Goal: Check status: Check status

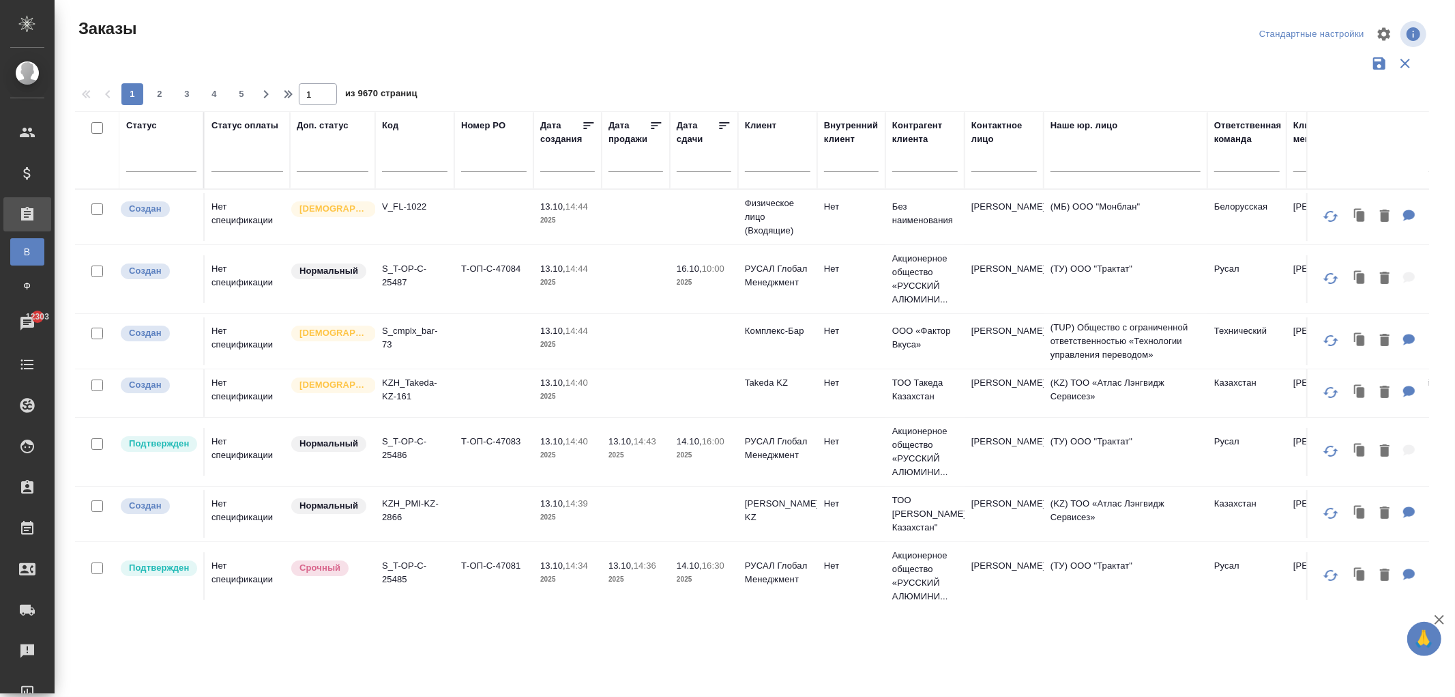
click at [440, 151] on div at bounding box center [414, 164] width 65 height 33
click at [433, 161] on input "text" at bounding box center [414, 163] width 65 height 17
paste input "C_PTC-264"
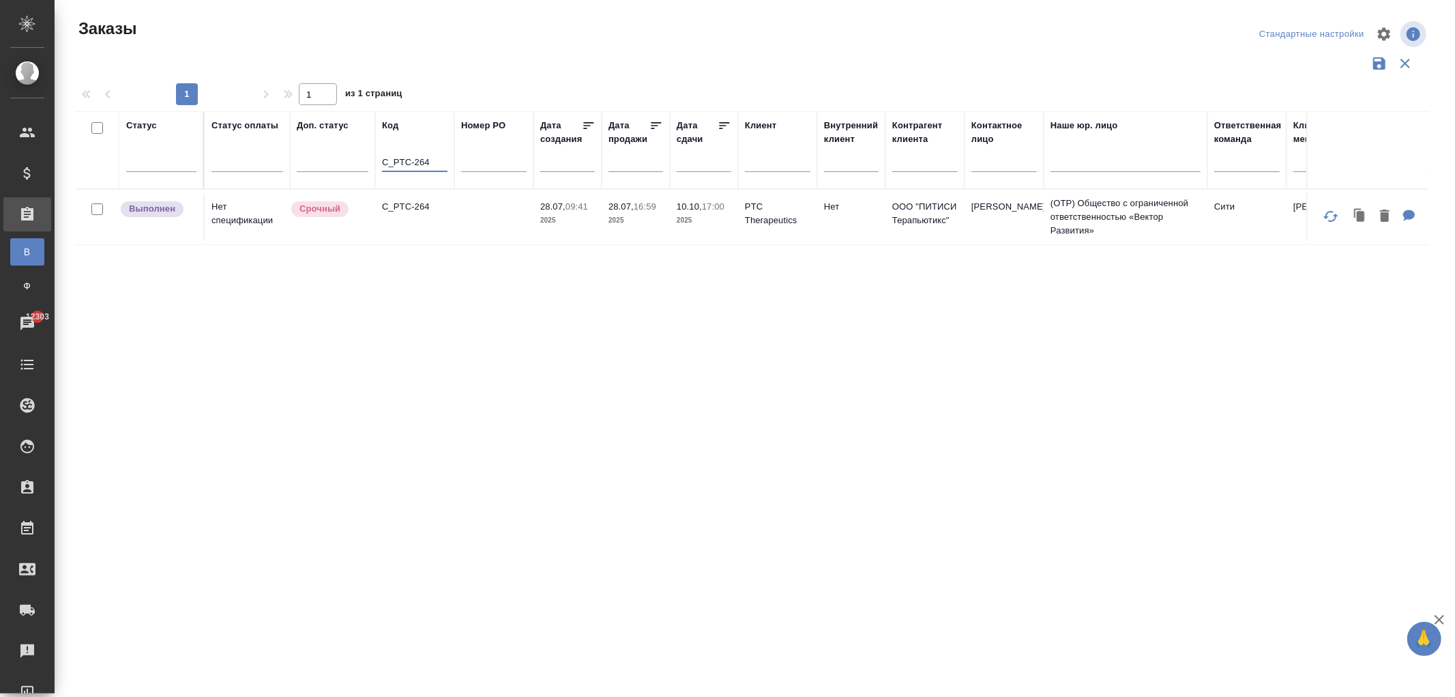
type input "C_PTC-264"
click at [424, 203] on td "C_PTC-264" at bounding box center [414, 217] width 79 height 48
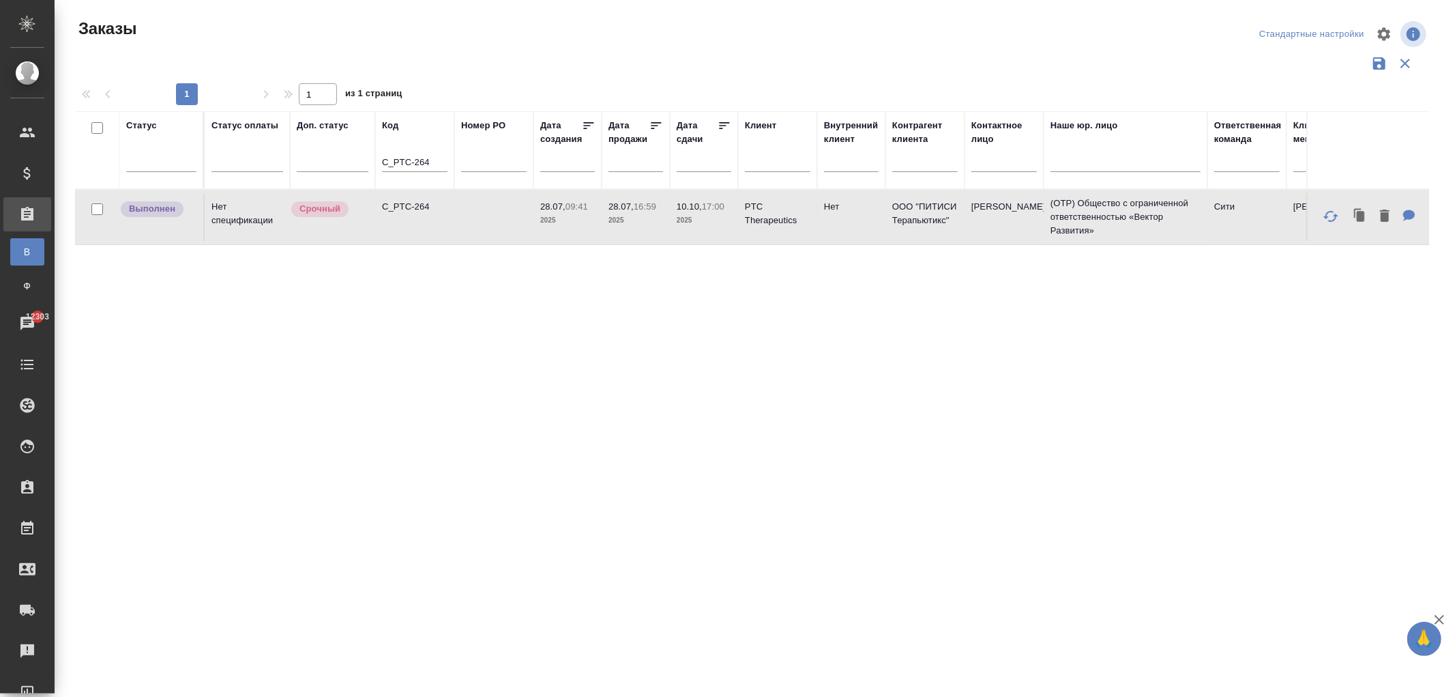
click at [424, 203] on td "C_PTC-264" at bounding box center [414, 217] width 79 height 48
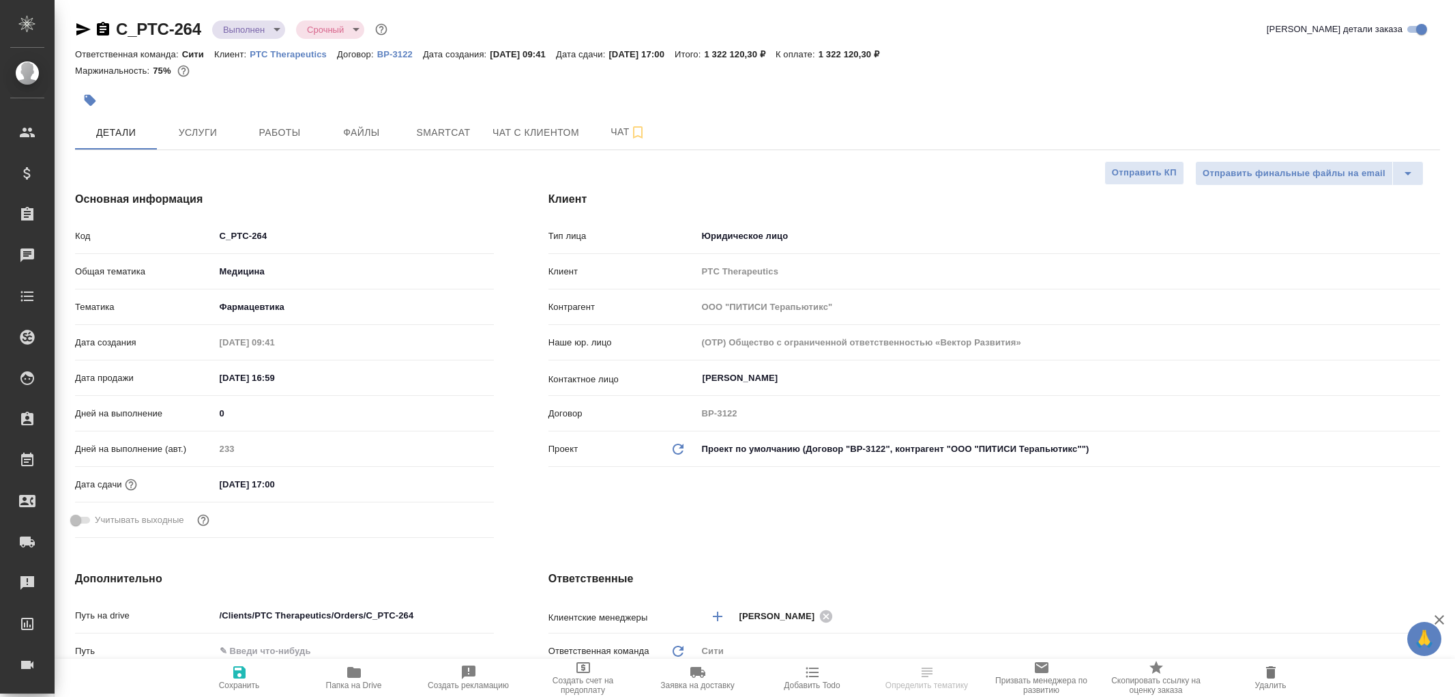
select select "RU"
click at [447, 132] on span "Smartcat" at bounding box center [443, 132] width 65 height 17
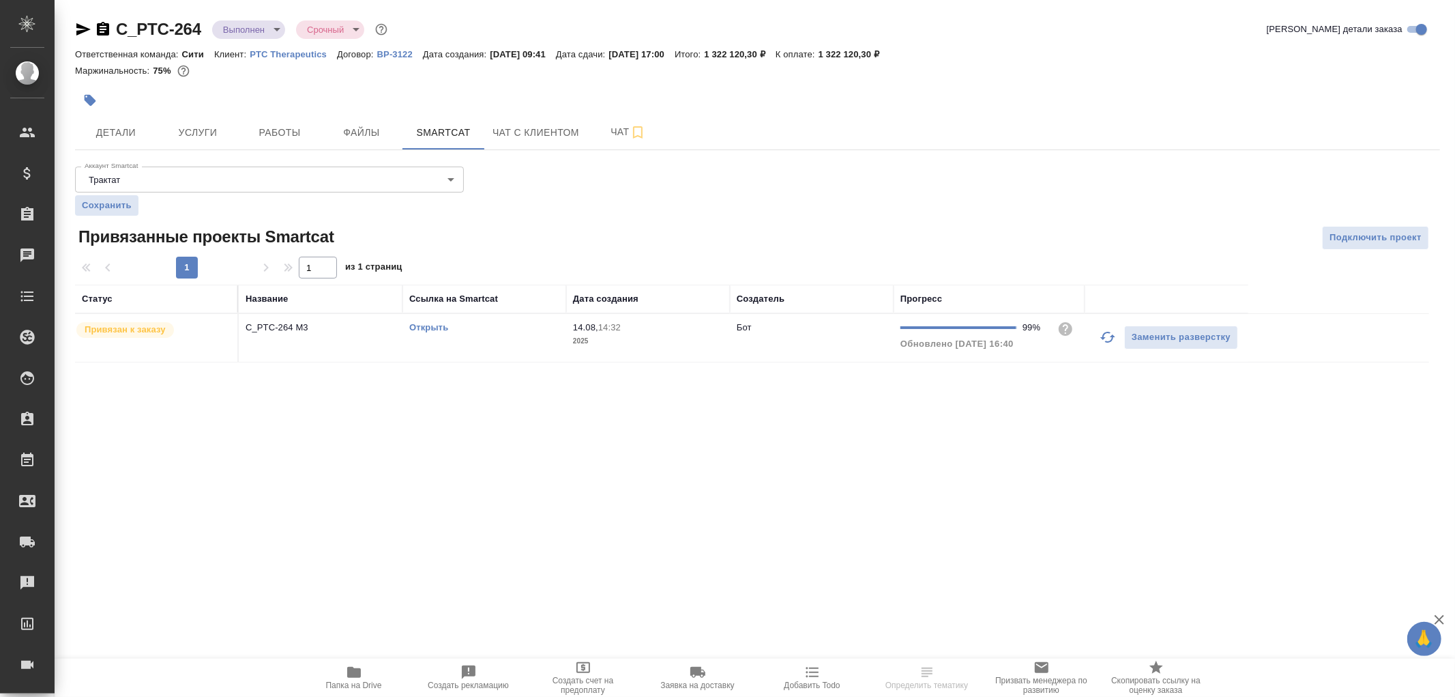
click at [345, 324] on p "C_PTC-264 M3" at bounding box center [321, 328] width 150 height 14
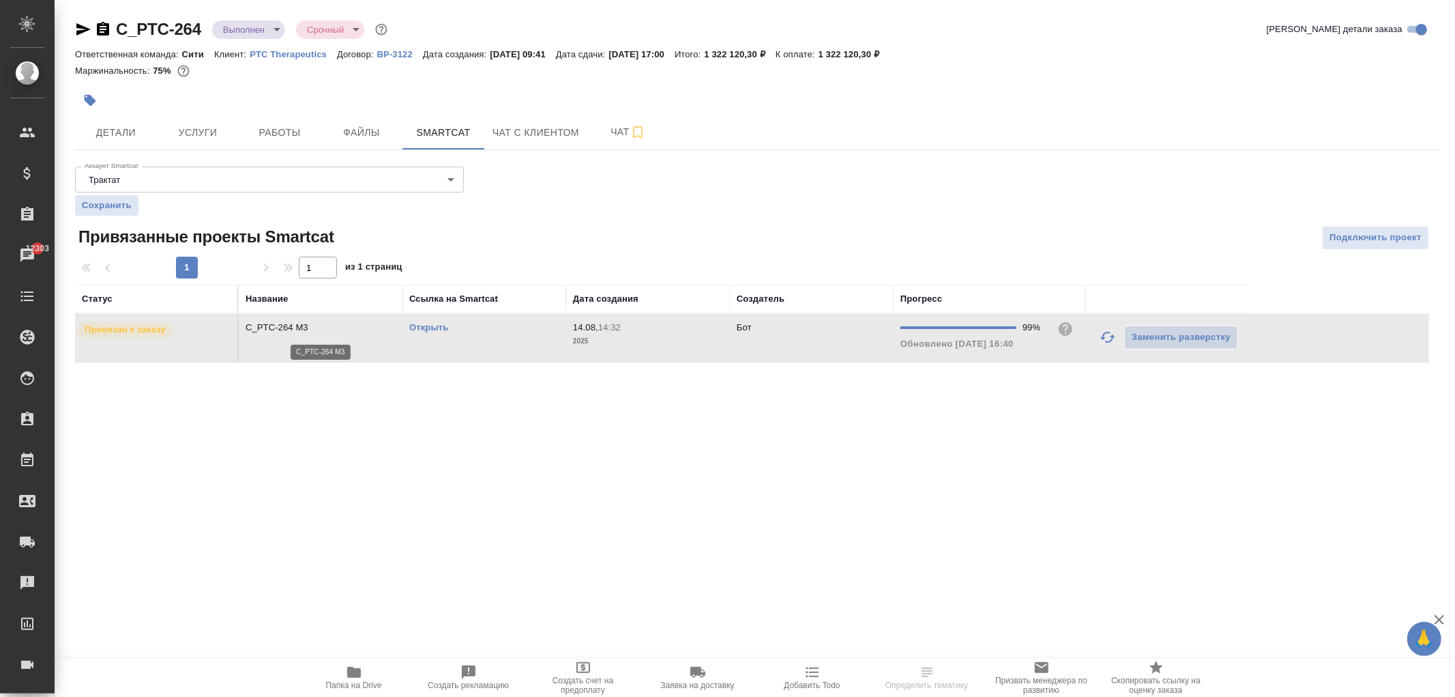
click at [345, 324] on p "C_PTC-264 M3" at bounding box center [321, 328] width 150 height 14
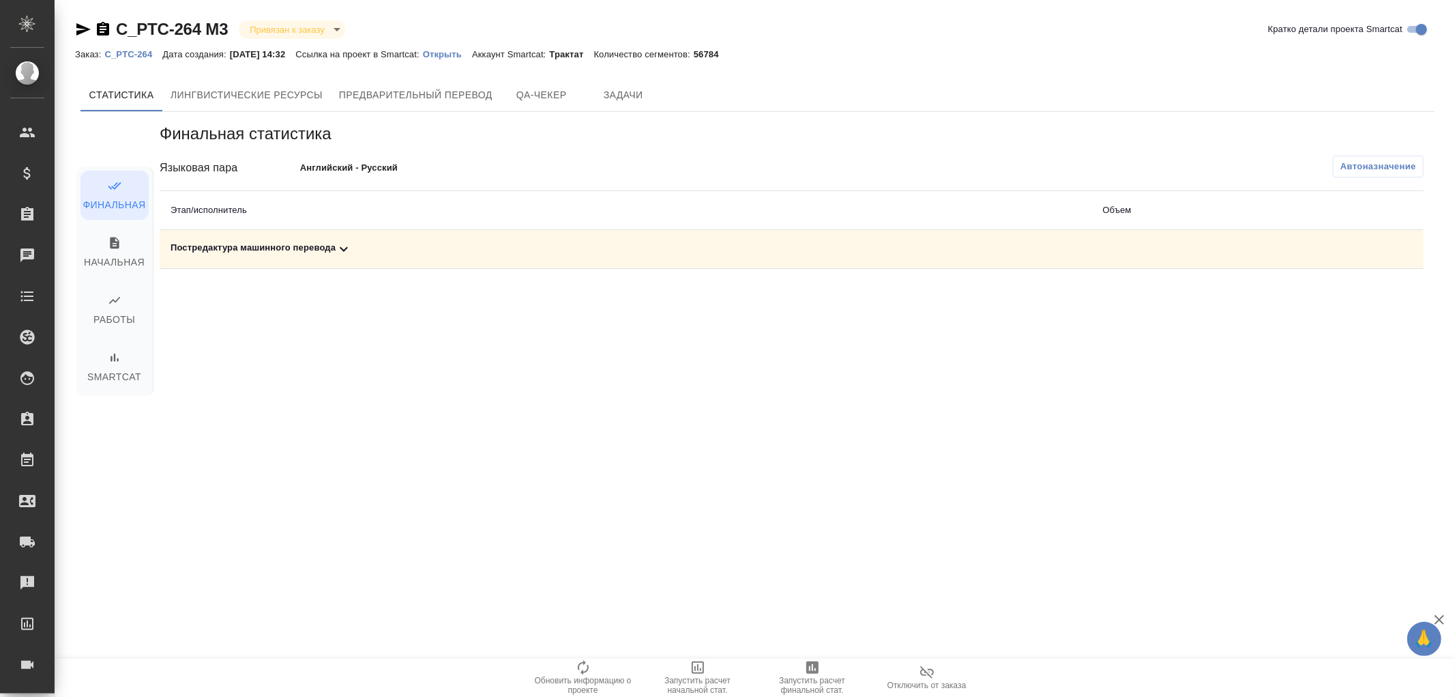
click at [332, 258] on td "Постредактура машинного перевода" at bounding box center [626, 249] width 933 height 39
click at [332, 250] on div "Постредактура машинного перевода" at bounding box center [626, 249] width 911 height 16
click at [1325, 303] on icon "button" at bounding box center [1331, 296] width 16 height 16
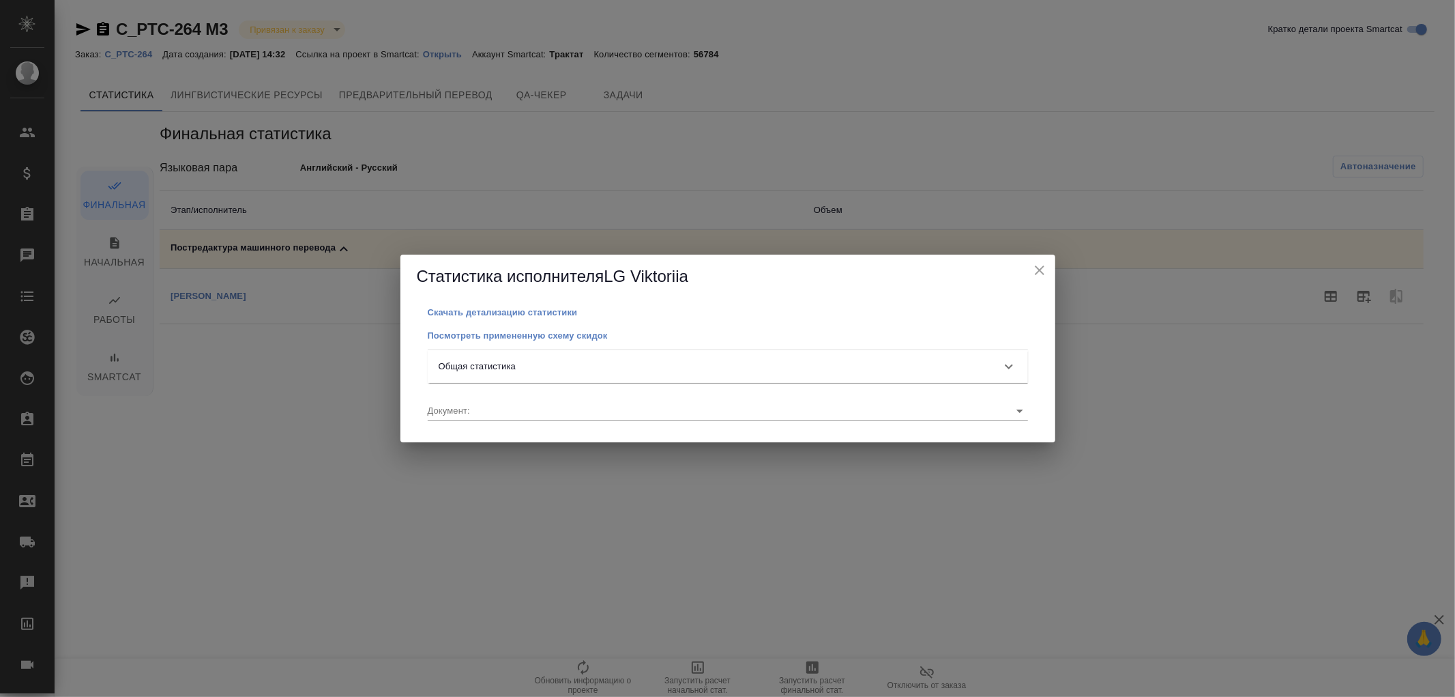
click at [686, 366] on div "Общая статистика" at bounding box center [716, 367] width 554 height 14
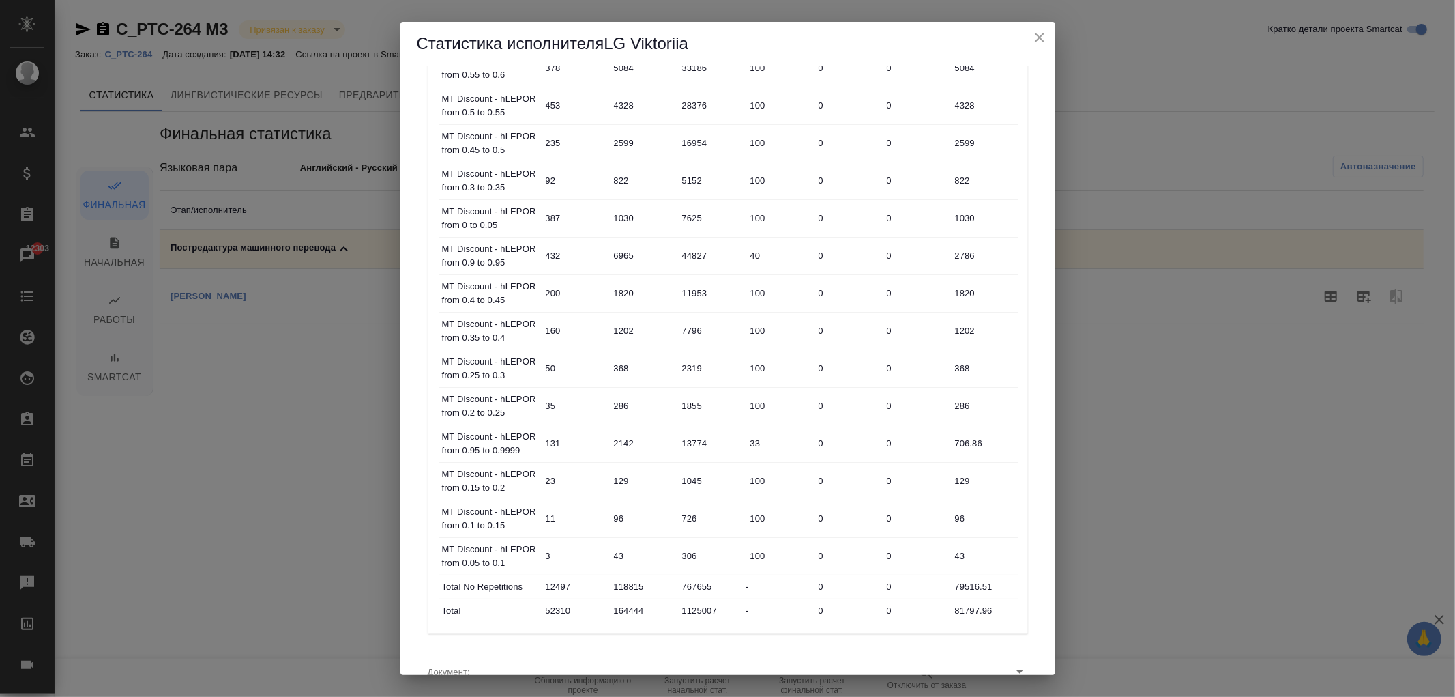
scroll to position [693, 0]
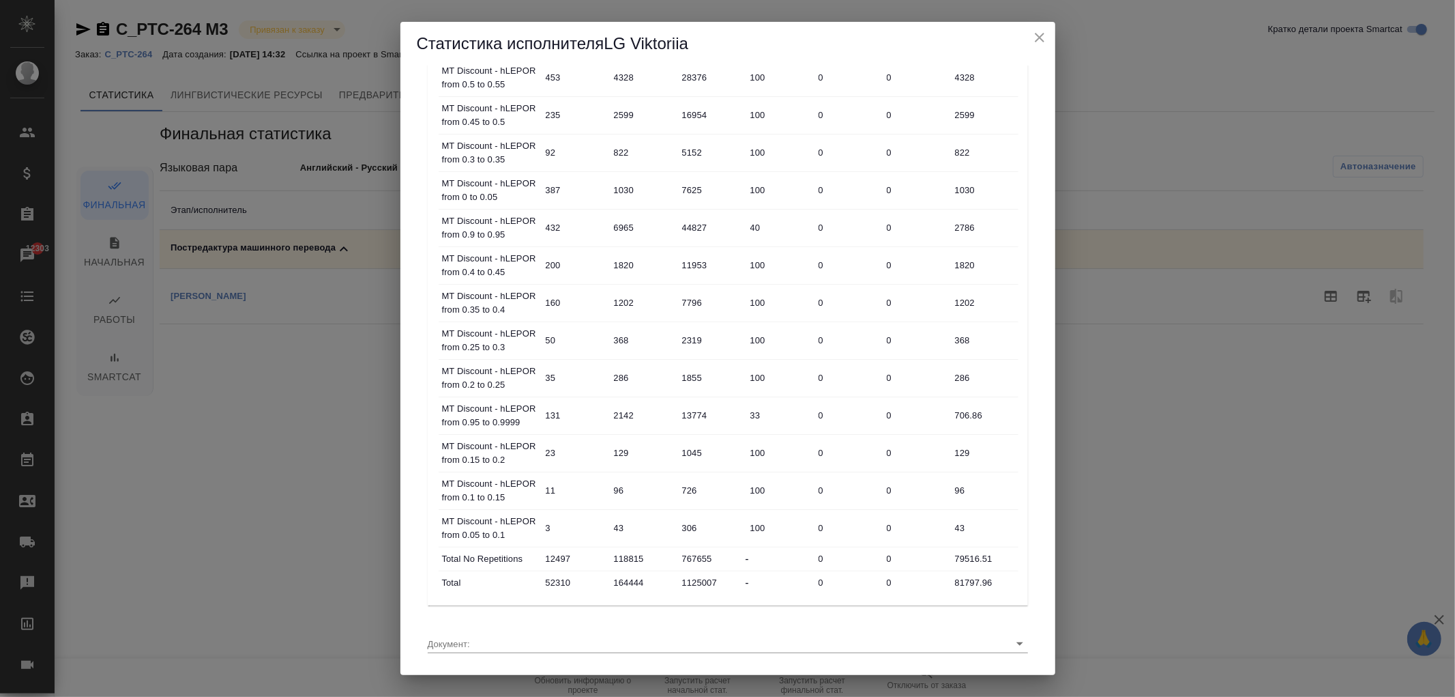
drag, startPoint x: 1038, startPoint y: 36, endPoint x: 678, endPoint y: 86, distance: 363.6
click at [1038, 37] on icon "close" at bounding box center [1040, 38] width 10 height 10
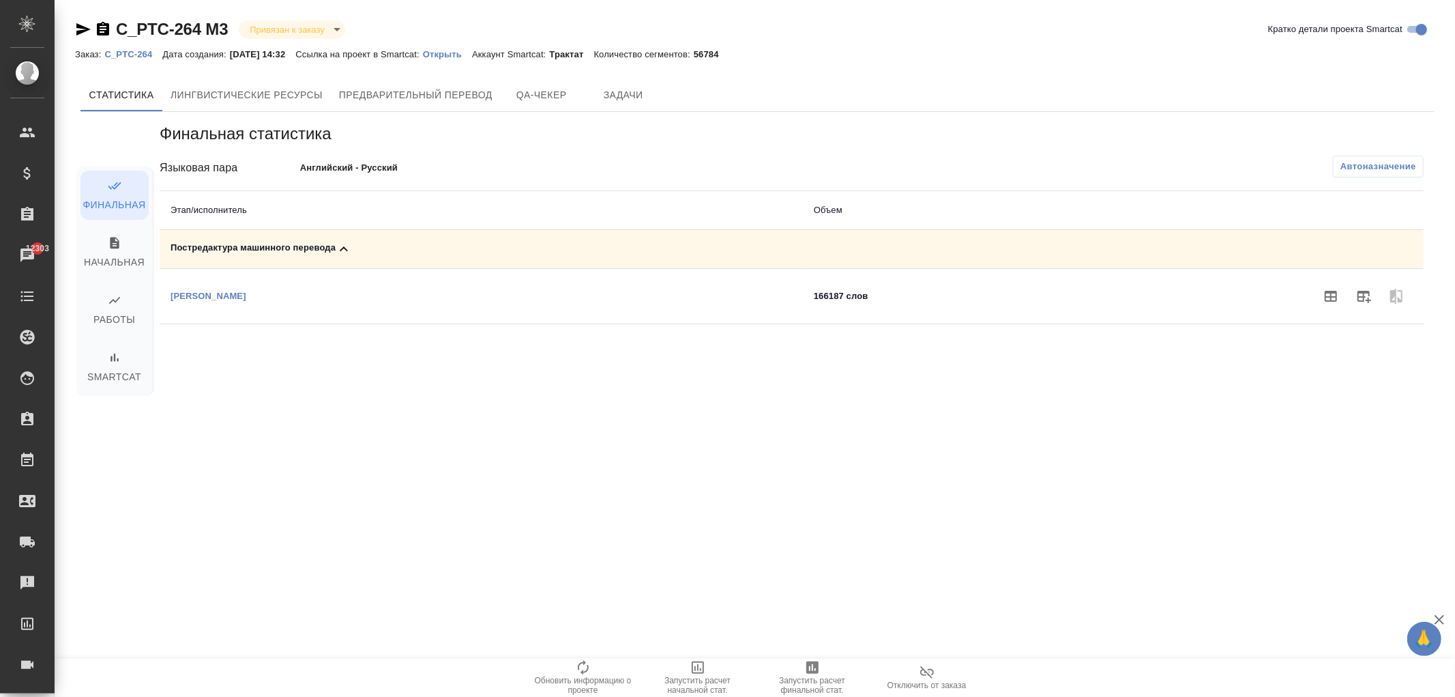
click at [472, 51] on p "Открыть" at bounding box center [447, 54] width 49 height 10
click at [138, 57] on p "C_PTC-264" at bounding box center [133, 54] width 58 height 10
click at [1321, 289] on button "button" at bounding box center [1331, 296] width 33 height 33
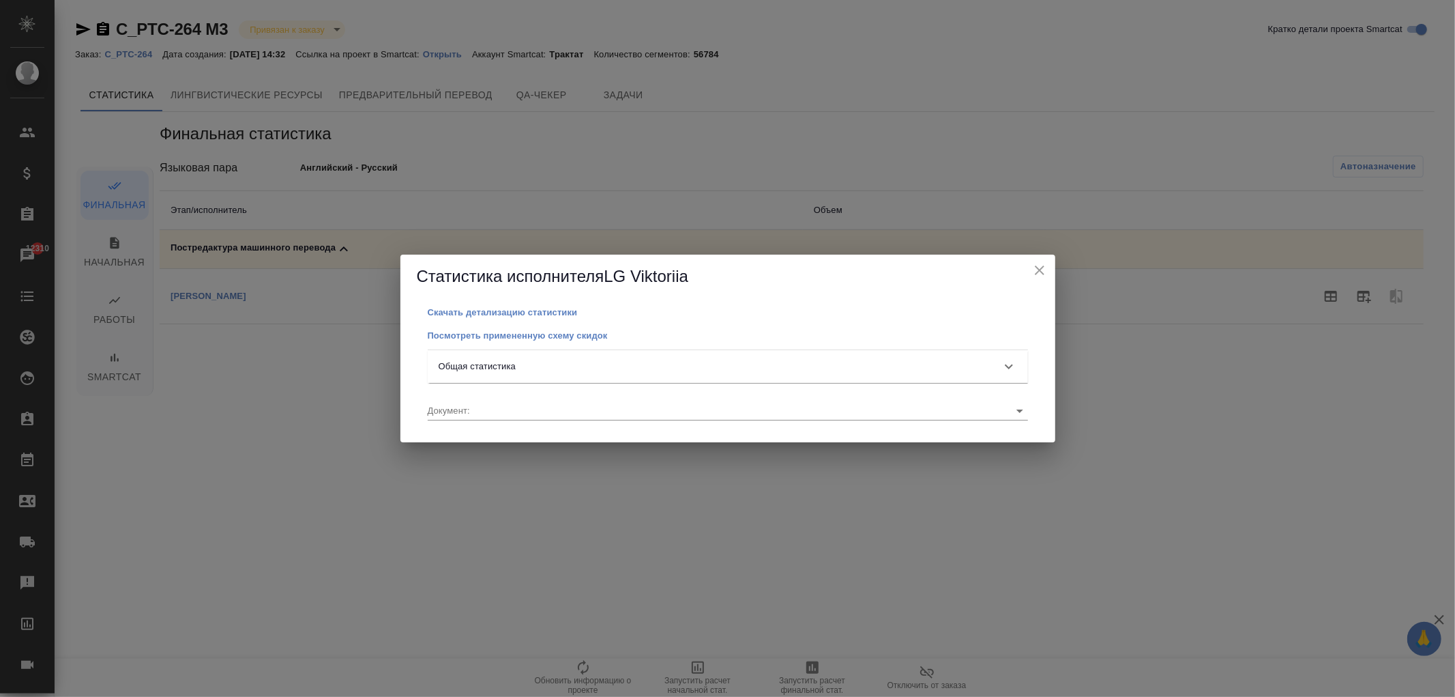
click at [622, 365] on div "Общая статистика" at bounding box center [716, 367] width 554 height 14
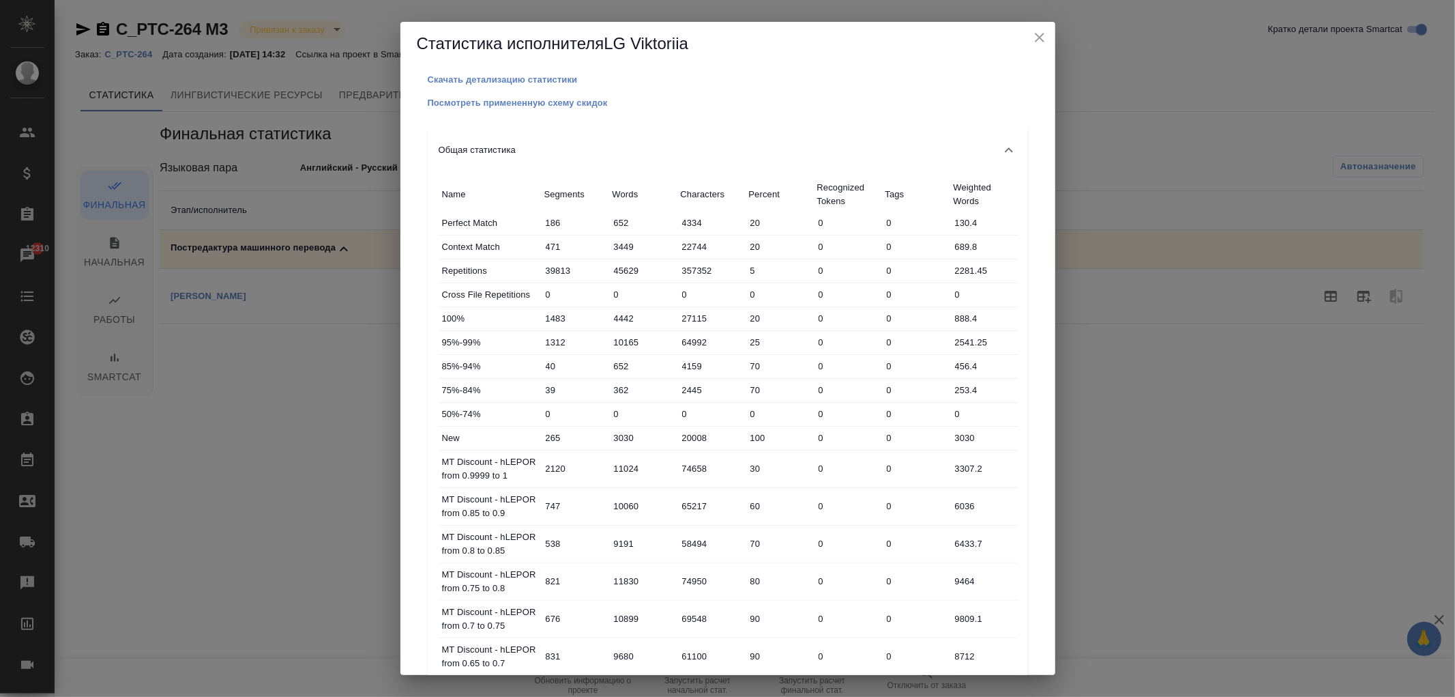
click at [544, 108] on div "Посмотреть примененную схему скидок" at bounding box center [728, 102] width 600 height 16
click at [546, 100] on p "Посмотреть примененную схему скидок" at bounding box center [518, 103] width 180 height 10
click at [1049, 30] on div "Статистика исполнителя LG Viktoriia" at bounding box center [727, 44] width 655 height 44
click at [1035, 34] on icon "close" at bounding box center [1040, 38] width 10 height 10
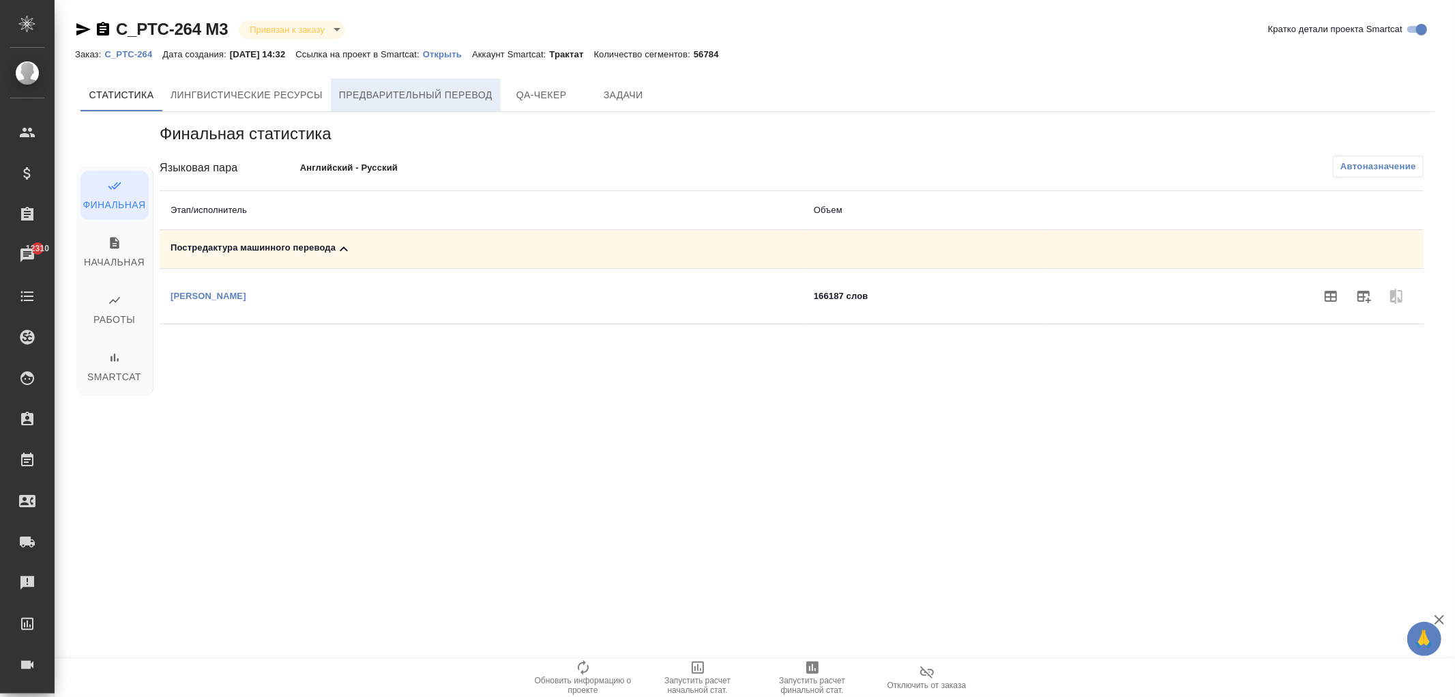
click at [365, 91] on span "Предварительный перевод" at bounding box center [415, 95] width 153 height 17
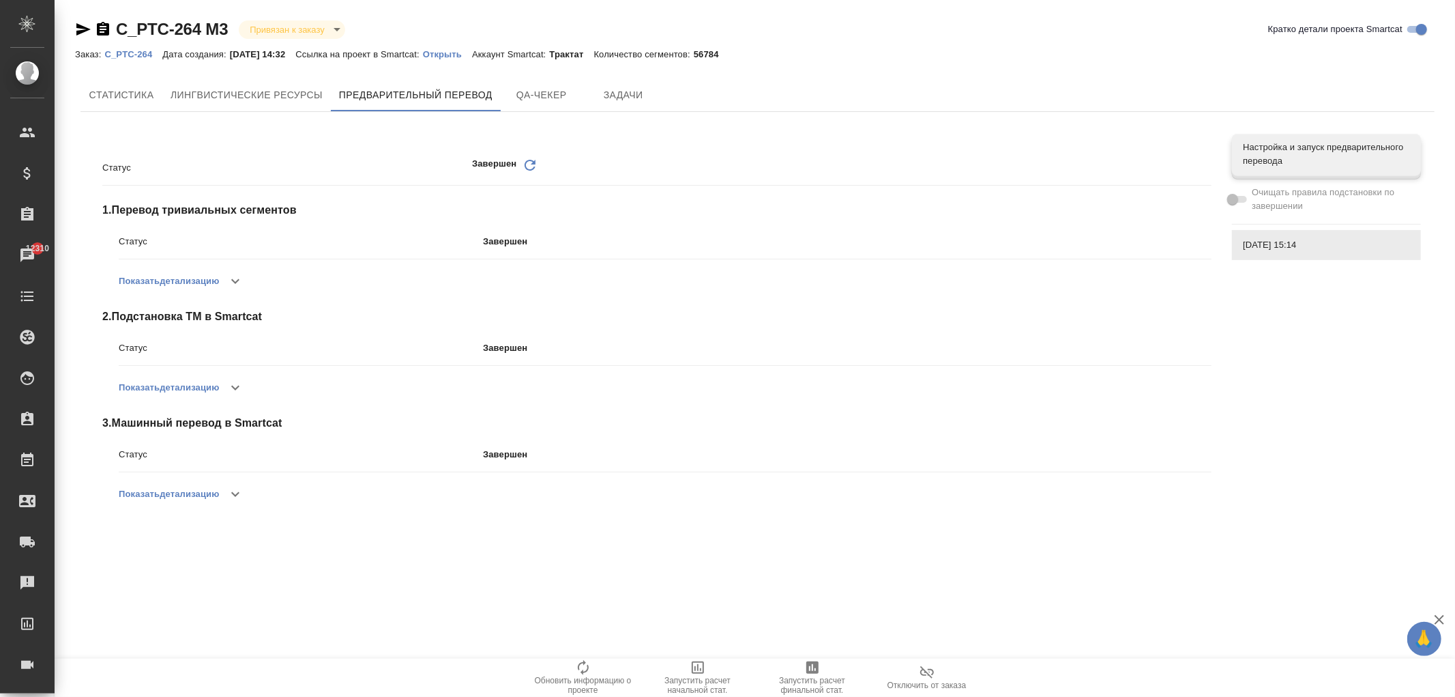
click at [190, 500] on button "Показать детализацию" at bounding box center [169, 494] width 100 height 33
click at [177, 271] on button "Показать детализацию" at bounding box center [169, 281] width 100 height 33
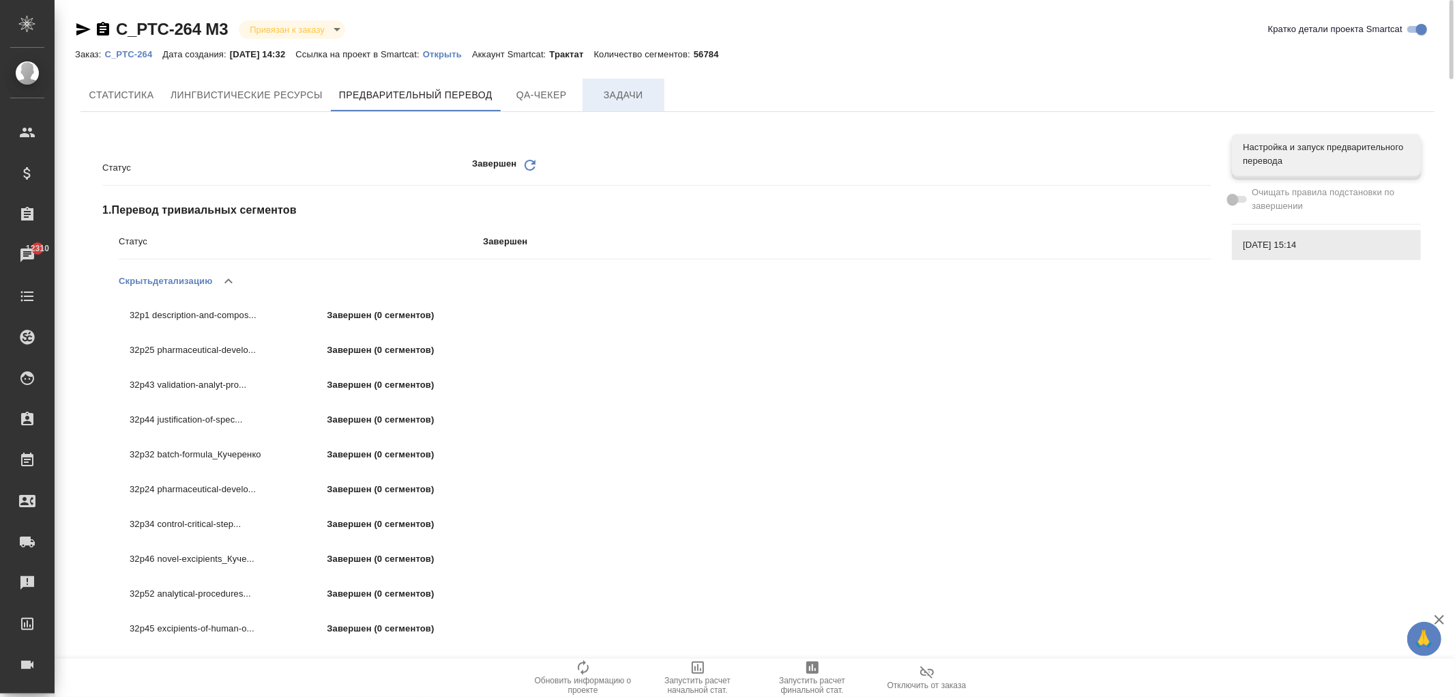
click at [628, 100] on span "Задачи" at bounding box center [623, 95] width 65 height 17
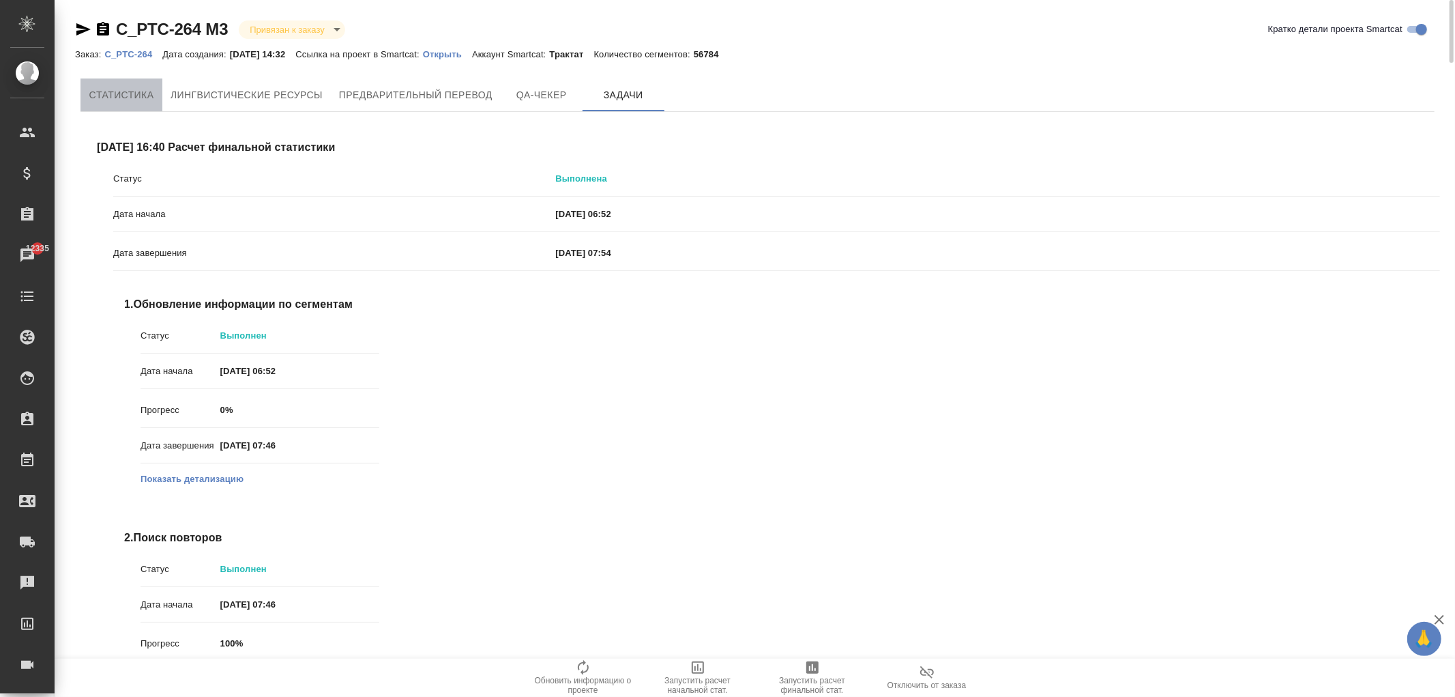
click at [125, 84] on button "Cтатистика" at bounding box center [121, 94] width 82 height 33
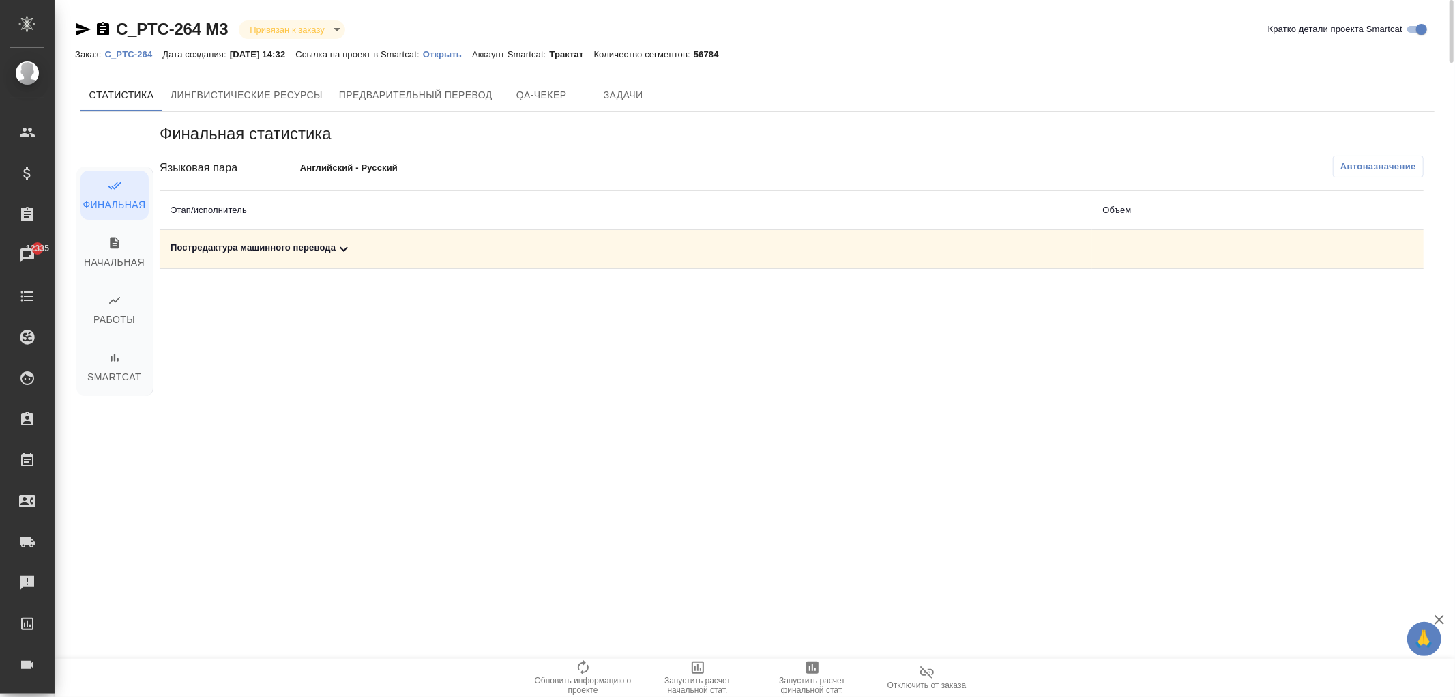
drag, startPoint x: 278, startPoint y: 240, endPoint x: 363, endPoint y: 255, distance: 86.6
click at [278, 241] on div "Постредактура машинного перевода" at bounding box center [626, 249] width 911 height 16
click at [1324, 297] on icon "button" at bounding box center [1331, 296] width 16 height 16
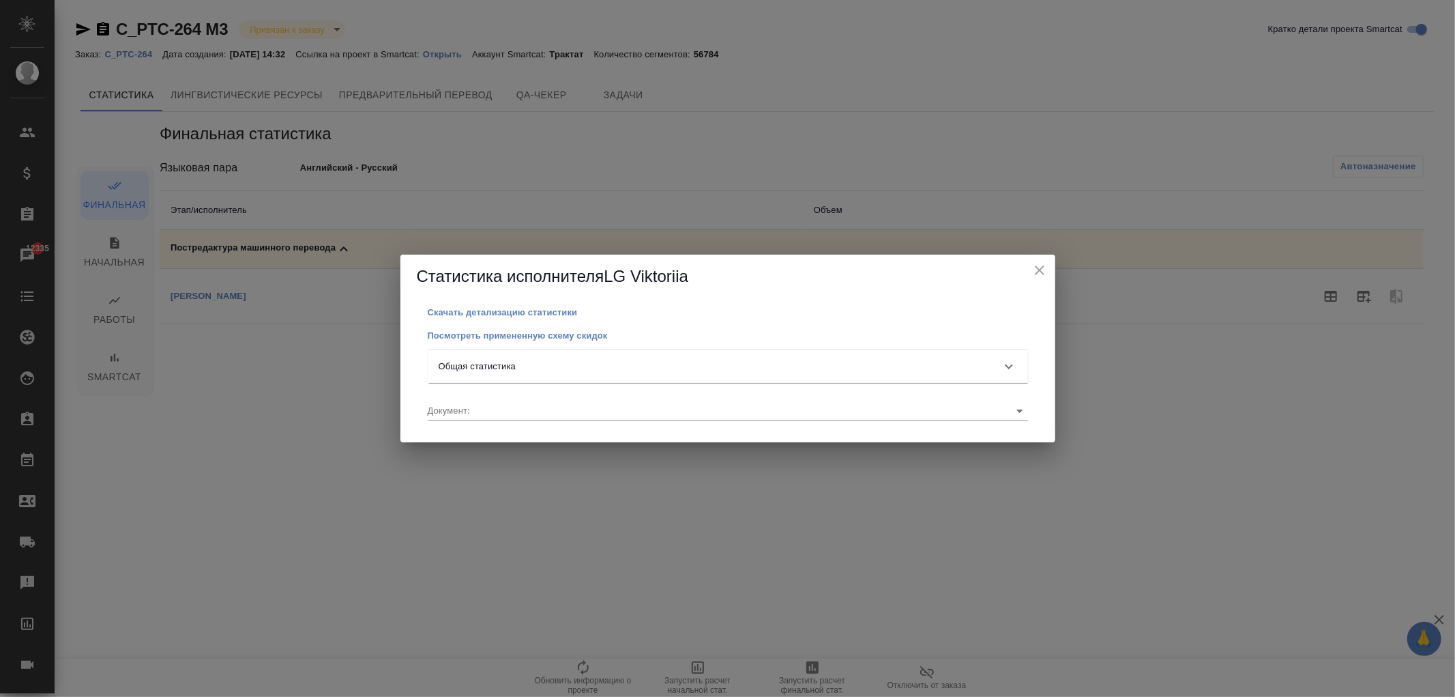
click at [853, 356] on div "Общая статистика" at bounding box center [728, 366] width 600 height 33
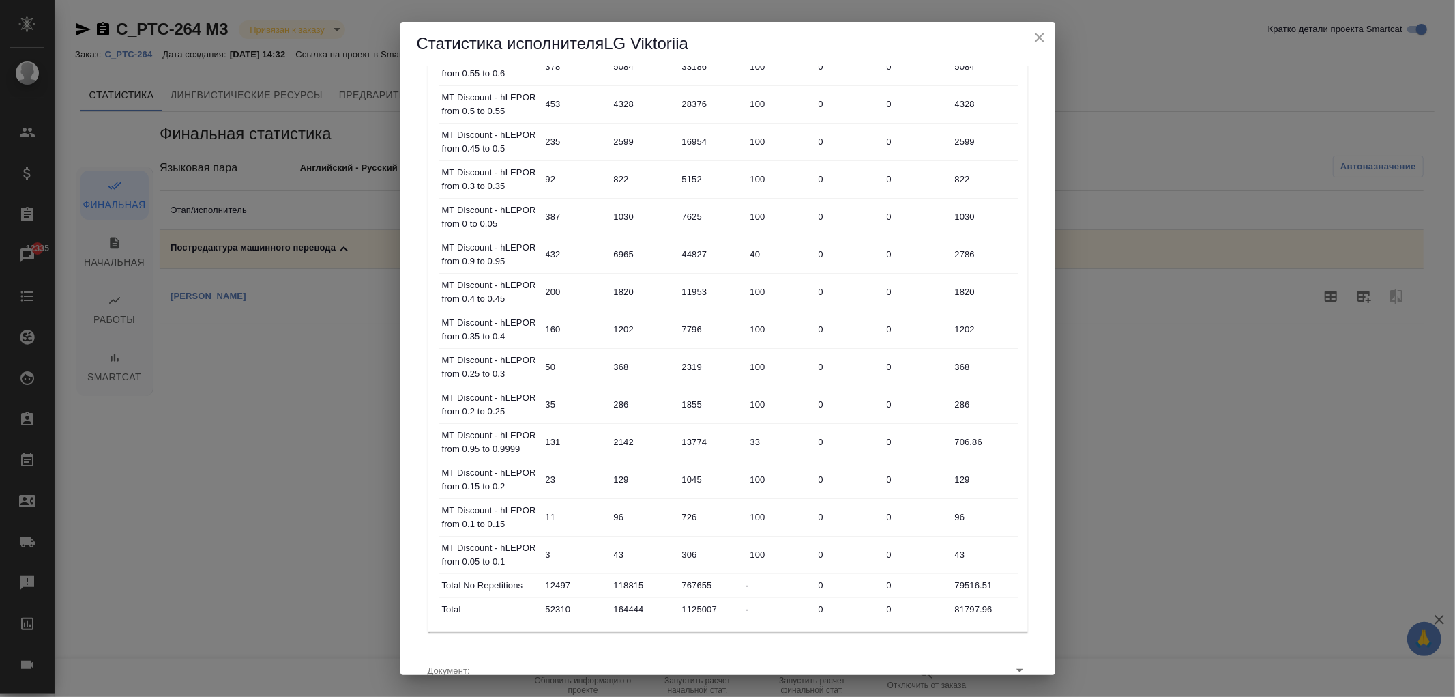
scroll to position [693, 0]
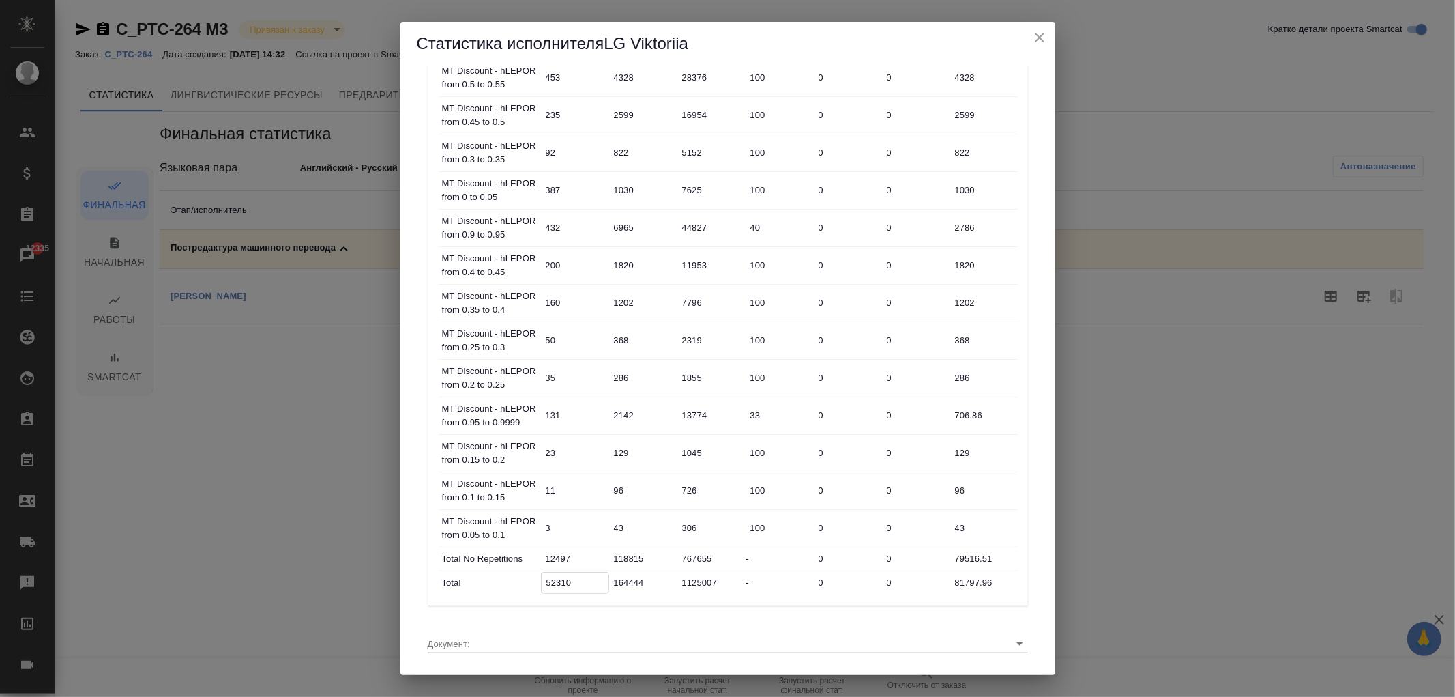
drag, startPoint x: 542, startPoint y: 582, endPoint x: 602, endPoint y: 583, distance: 60.7
click at [602, 583] on input "52310" at bounding box center [575, 582] width 67 height 20
click at [1040, 40] on icon "close" at bounding box center [1039, 37] width 16 height 16
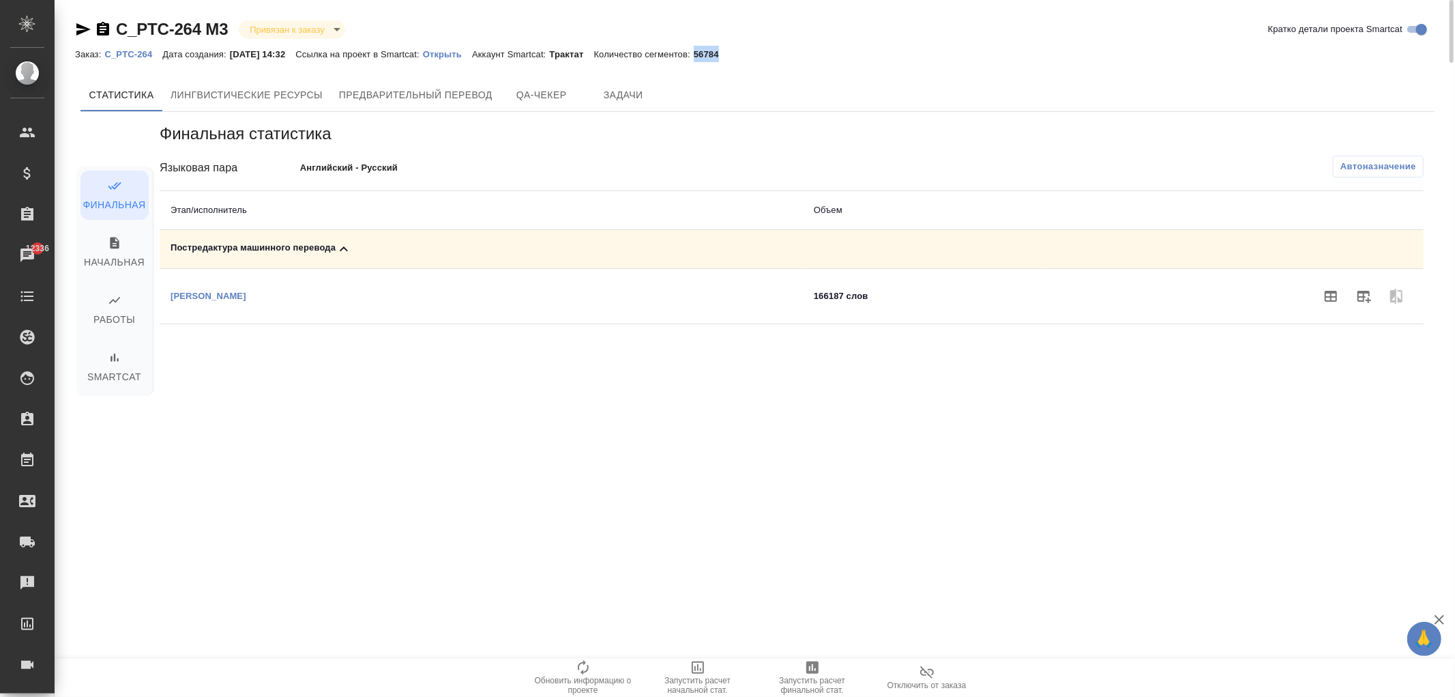
drag, startPoint x: 712, startPoint y: 53, endPoint x: 744, endPoint y: 52, distance: 31.4
click at [749, 53] on div "Заказ: C_PTC-264 Дата создания: 14.08.2025, 14:32 Ссылка на проект в Smartcat: …" at bounding box center [757, 54] width 1365 height 16
click at [727, 49] on p "56784" at bounding box center [711, 54] width 35 height 10
click at [712, 53] on div "Заказ: C_PTC-264 Дата создания: 14.08.2025, 14:32 Ссылка на проект в Smartcat: …" at bounding box center [402, 54] width 654 height 16
drag, startPoint x: 712, startPoint y: 53, endPoint x: 750, endPoint y: 53, distance: 38.9
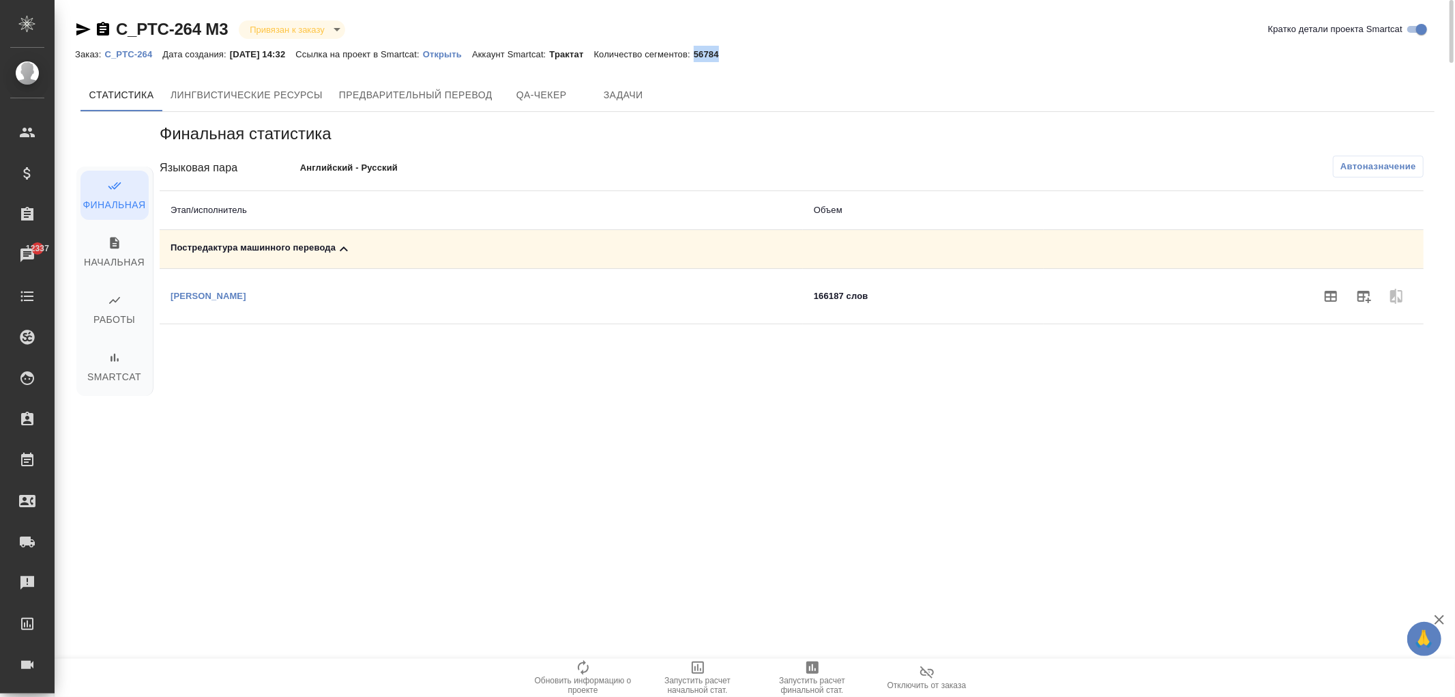
click at [750, 53] on div "Заказ: C_PTC-264 Дата создания: 14.08.2025, 14:32 Ссылка на проект в Smartcat: …" at bounding box center [757, 54] width 1365 height 16
click at [787, 65] on div "C_PTC-264 M3 Привязан к заказу linkedToOrder Кратко детали проекта Smartcat Зак…" at bounding box center [758, 277] width 1380 height 554
drag, startPoint x: 712, startPoint y: 53, endPoint x: 739, endPoint y: 57, distance: 27.5
click at [729, 57] on p "56784" at bounding box center [711, 54] width 35 height 10
click at [669, 57] on p "Количество сегментов:" at bounding box center [644, 54] width 100 height 10
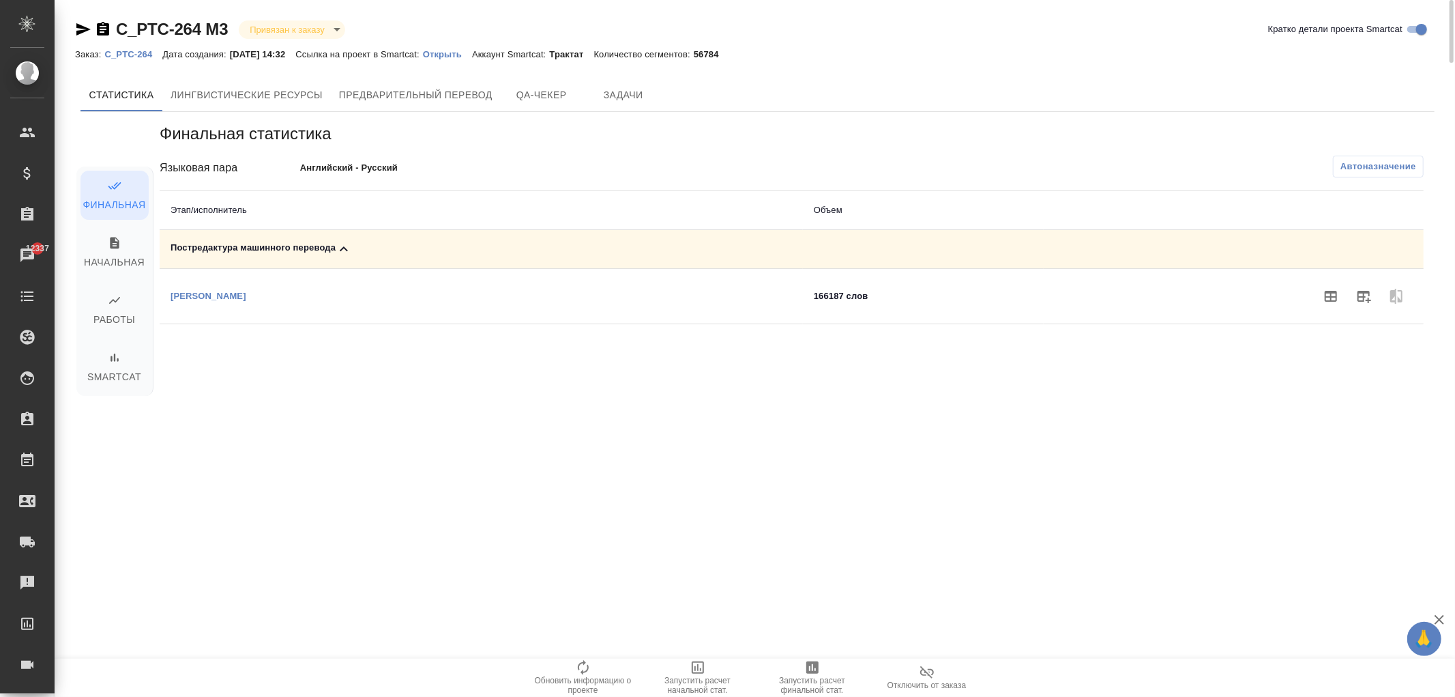
drag, startPoint x: 712, startPoint y: 50, endPoint x: 707, endPoint y: 57, distance: 8.0
click at [707, 57] on div "Заказ: C_PTC-264 Дата создания: 14.08.2025, 14:32 Ссылка на проект в Smartcat: …" at bounding box center [402, 54] width 654 height 16
click at [1325, 291] on icon "button" at bounding box center [1331, 296] width 16 height 16
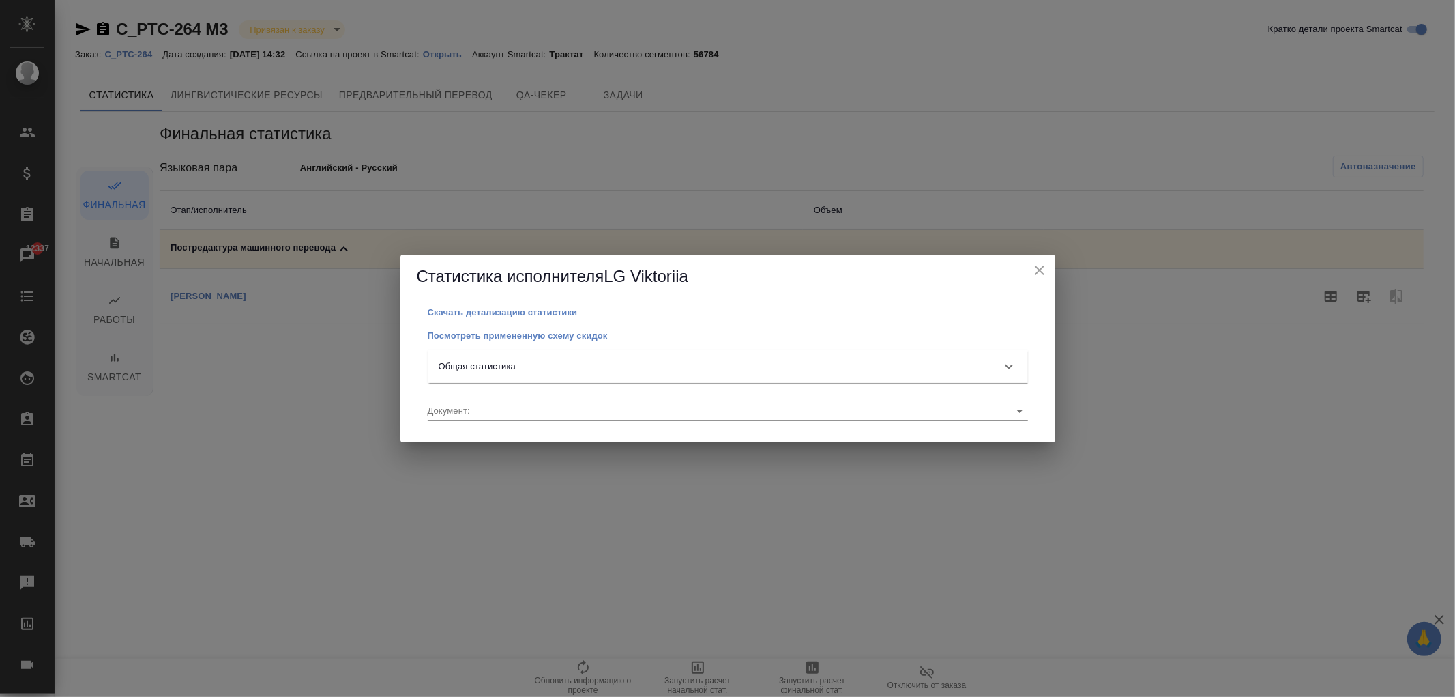
click at [609, 365] on div "Общая статистика" at bounding box center [716, 367] width 554 height 14
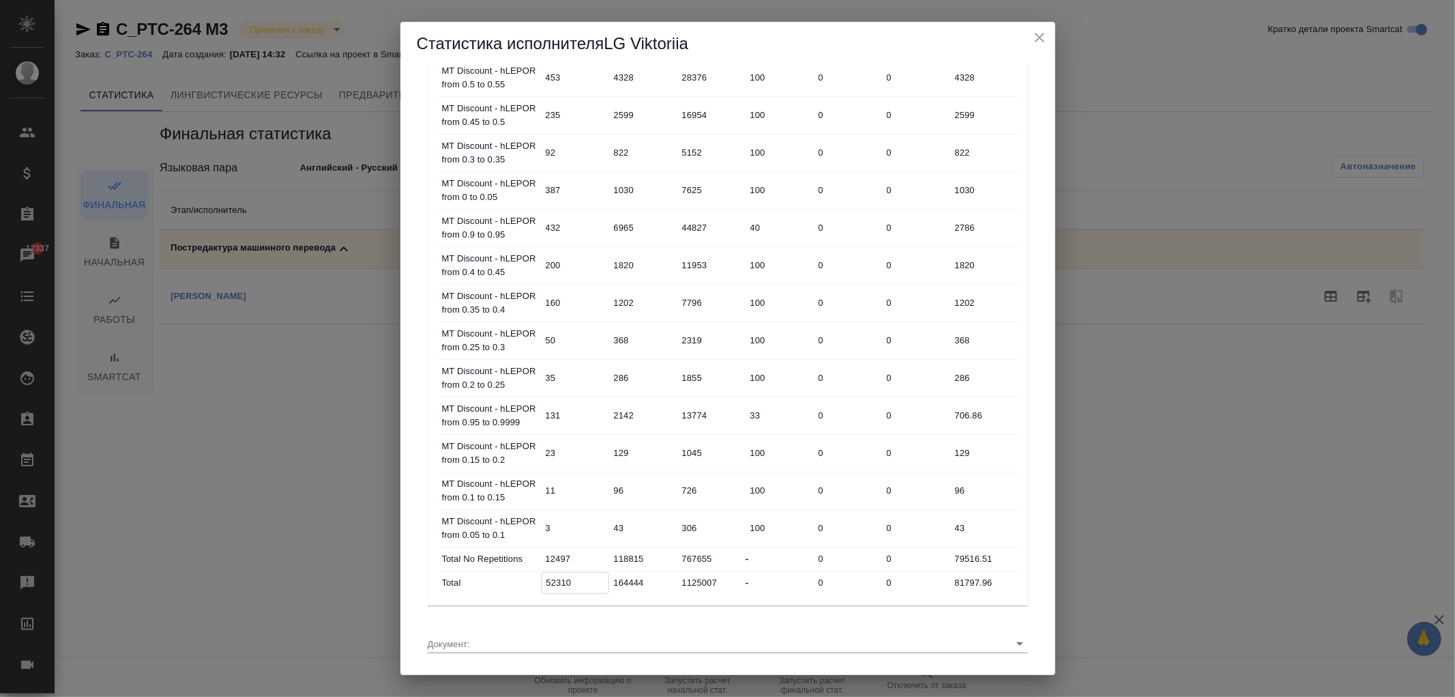
drag, startPoint x: 543, startPoint y: 581, endPoint x: 578, endPoint y: 578, distance: 34.9
click at [578, 578] on input "52310" at bounding box center [575, 582] width 67 height 20
click at [403, 557] on div "Скачать детализацию статистики Посмотреть примененную схему скидок Общая статис…" at bounding box center [727, 369] width 655 height 609
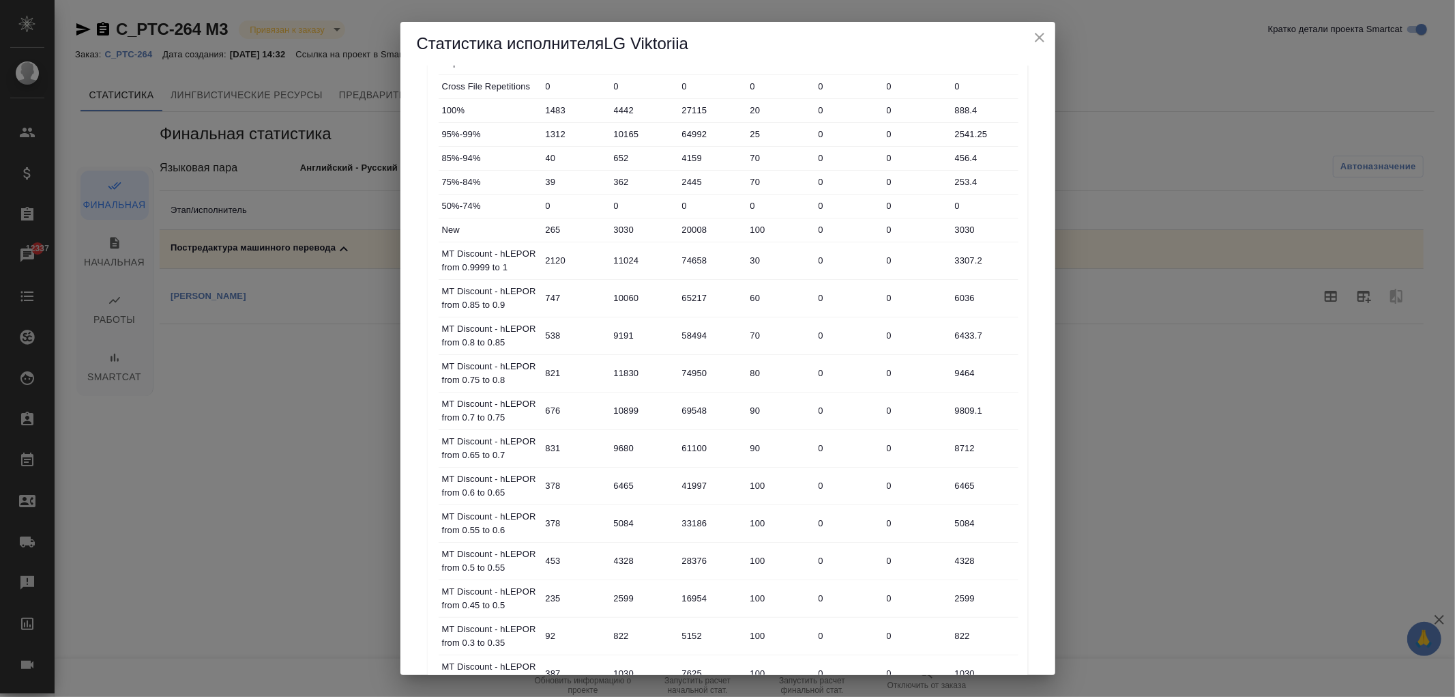
scroll to position [0, 0]
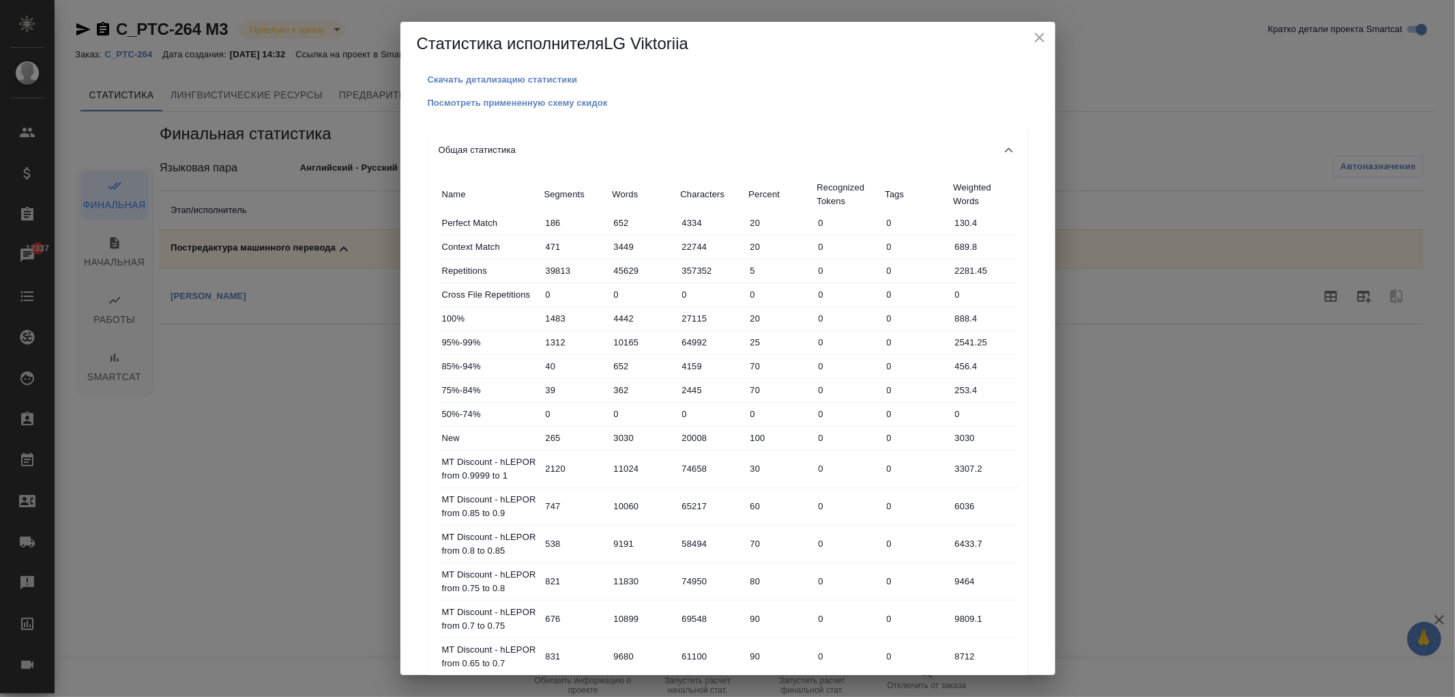
click at [1042, 31] on icon "close" at bounding box center [1039, 37] width 16 height 16
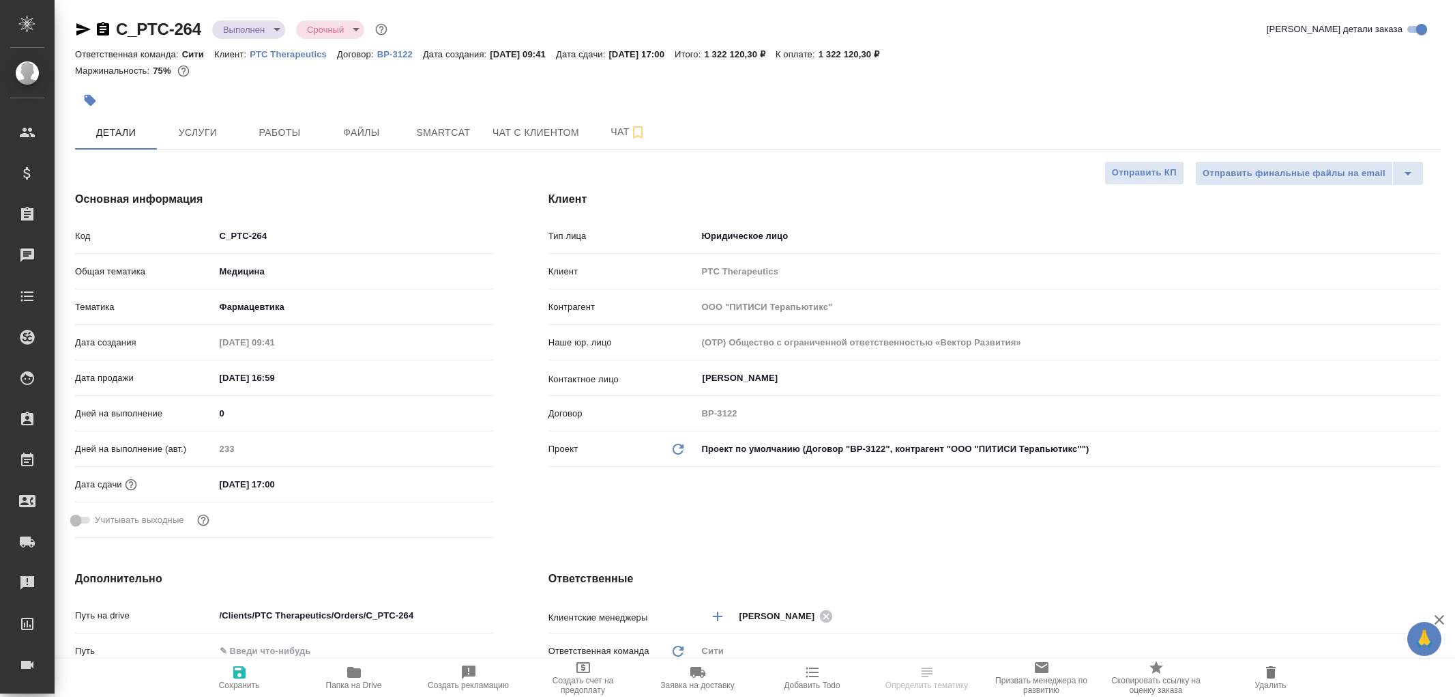
select select "RU"
click at [439, 119] on button "Smartcat" at bounding box center [443, 132] width 82 height 34
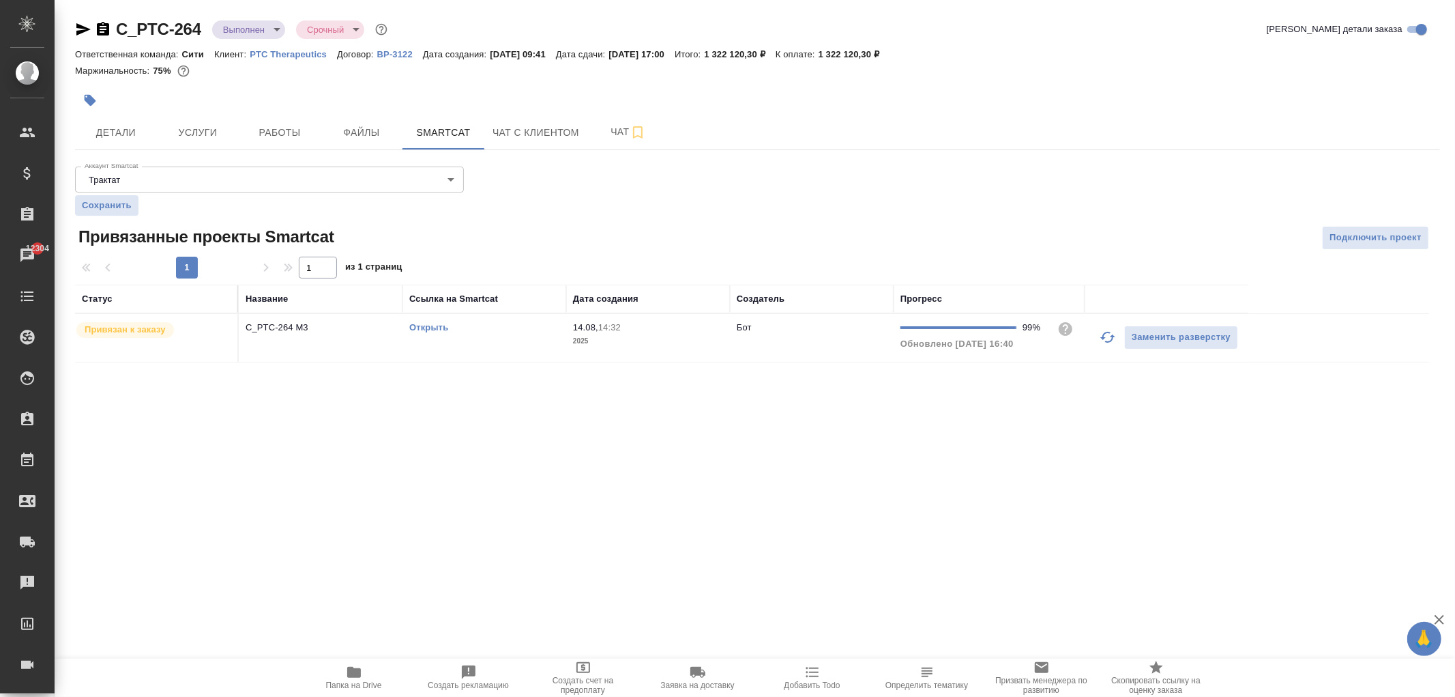
click at [428, 330] on link "Открыть" at bounding box center [428, 327] width 39 height 10
click at [431, 325] on link "Открыть" at bounding box center [428, 327] width 39 height 10
